Goal: Task Accomplishment & Management: Complete application form

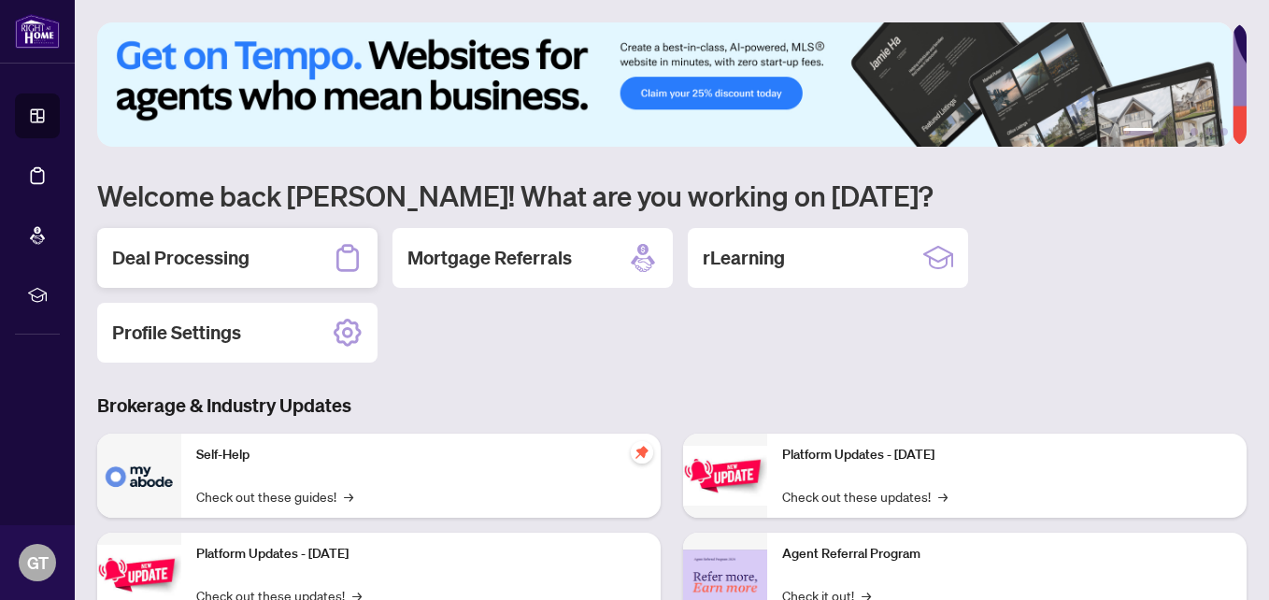
click at [172, 261] on h2 "Deal Processing" at bounding box center [180, 258] width 137 height 26
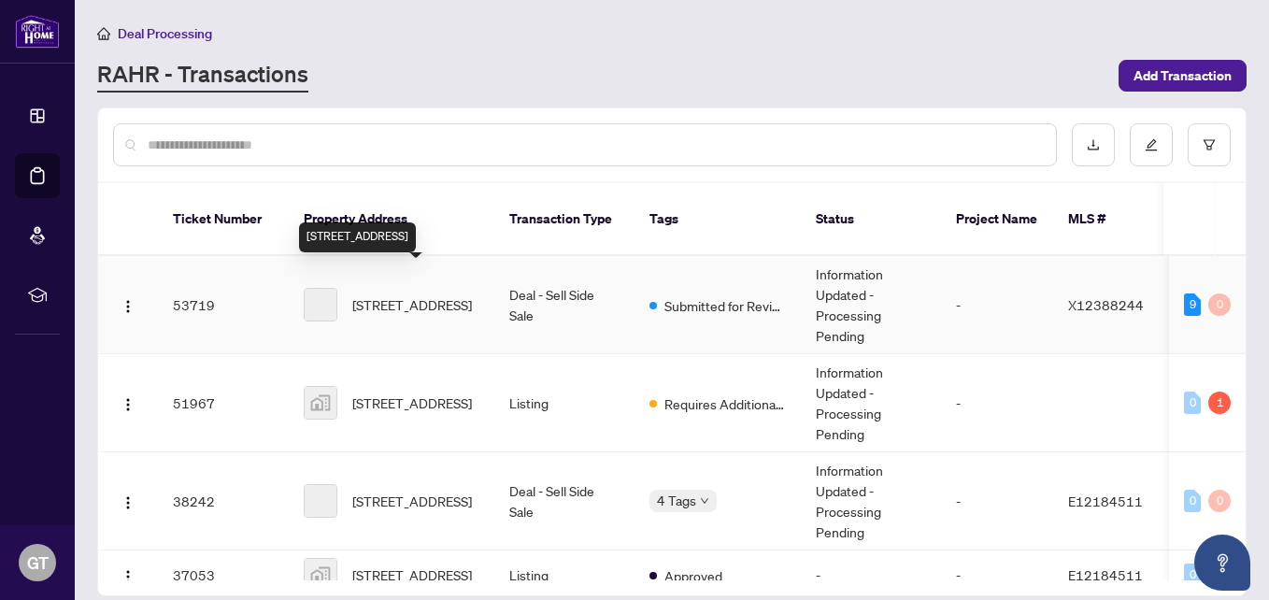
click at [403, 294] on span "[STREET_ADDRESS]" at bounding box center [412, 304] width 120 height 21
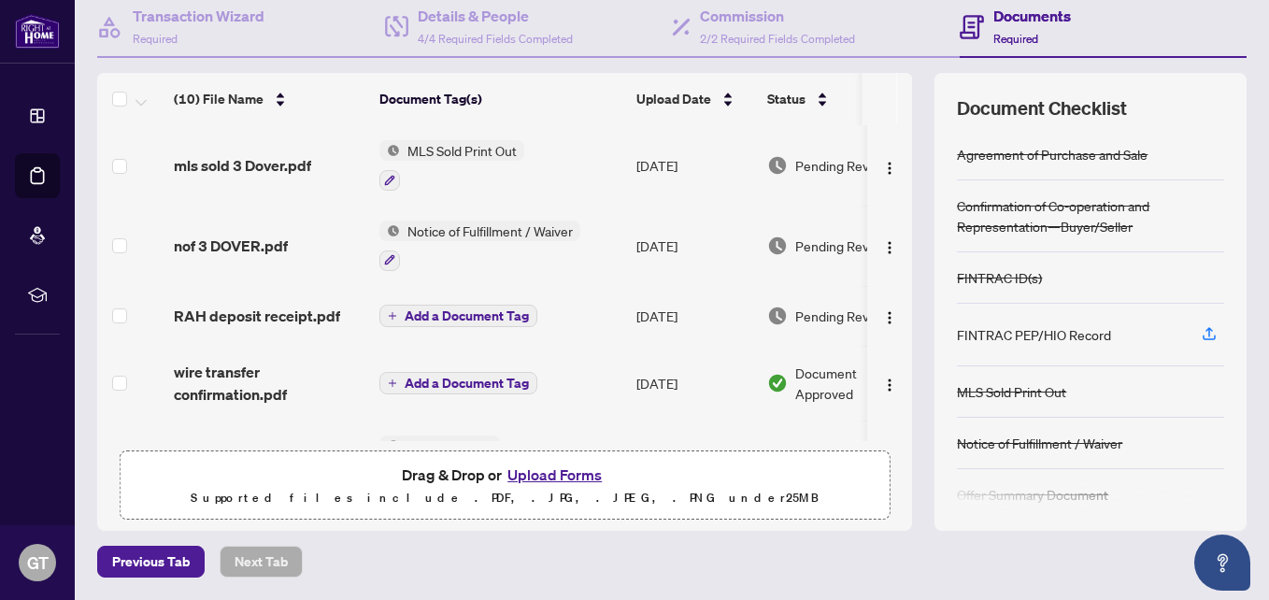
click at [515, 464] on button "Upload Forms" at bounding box center [555, 475] width 106 height 24
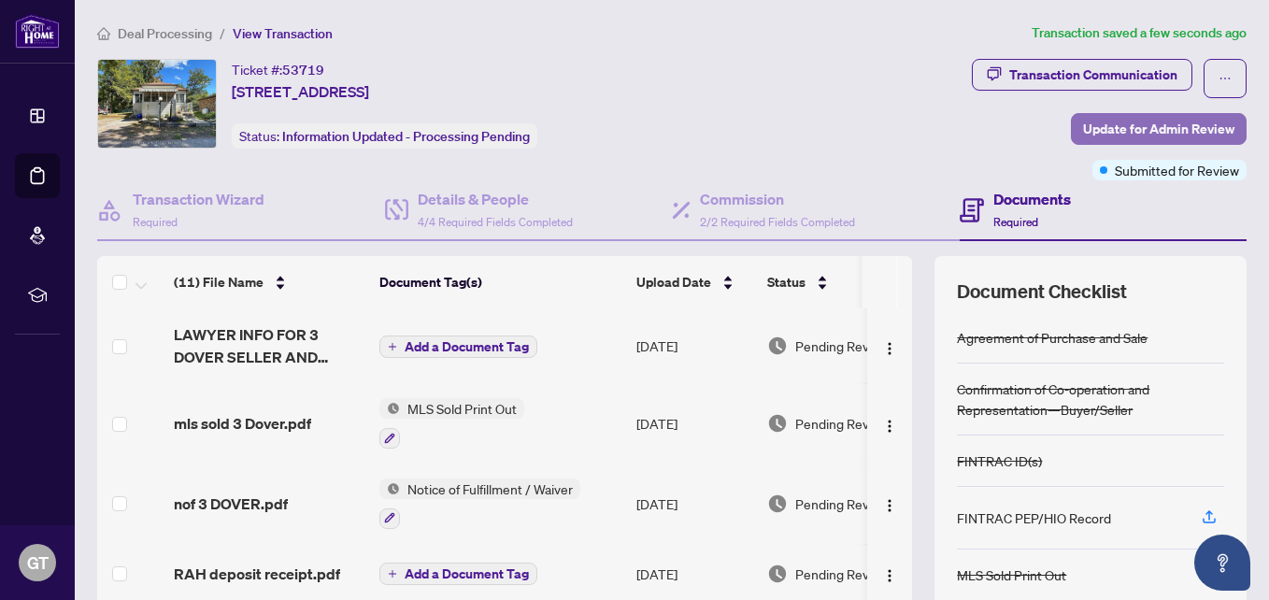
click at [1089, 128] on span "Update for Admin Review" at bounding box center [1158, 129] width 151 height 30
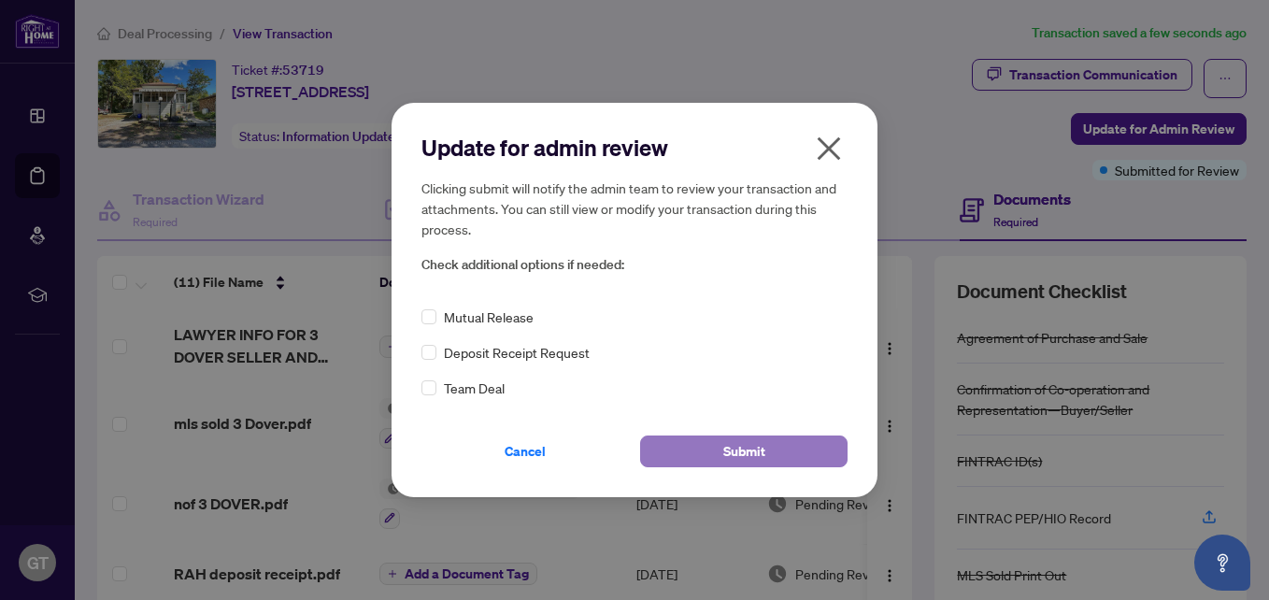
click at [765, 452] on span "Submit" at bounding box center [744, 452] width 42 height 30
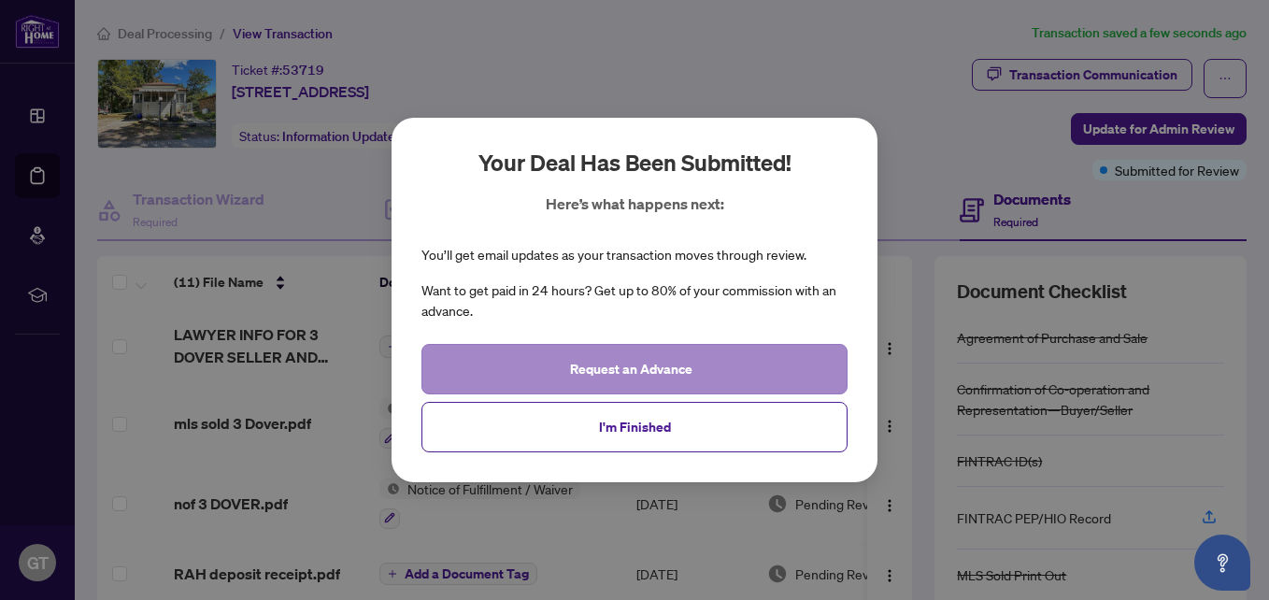
click at [638, 428] on div "Request an Advance I'm Finished" at bounding box center [635, 398] width 426 height 108
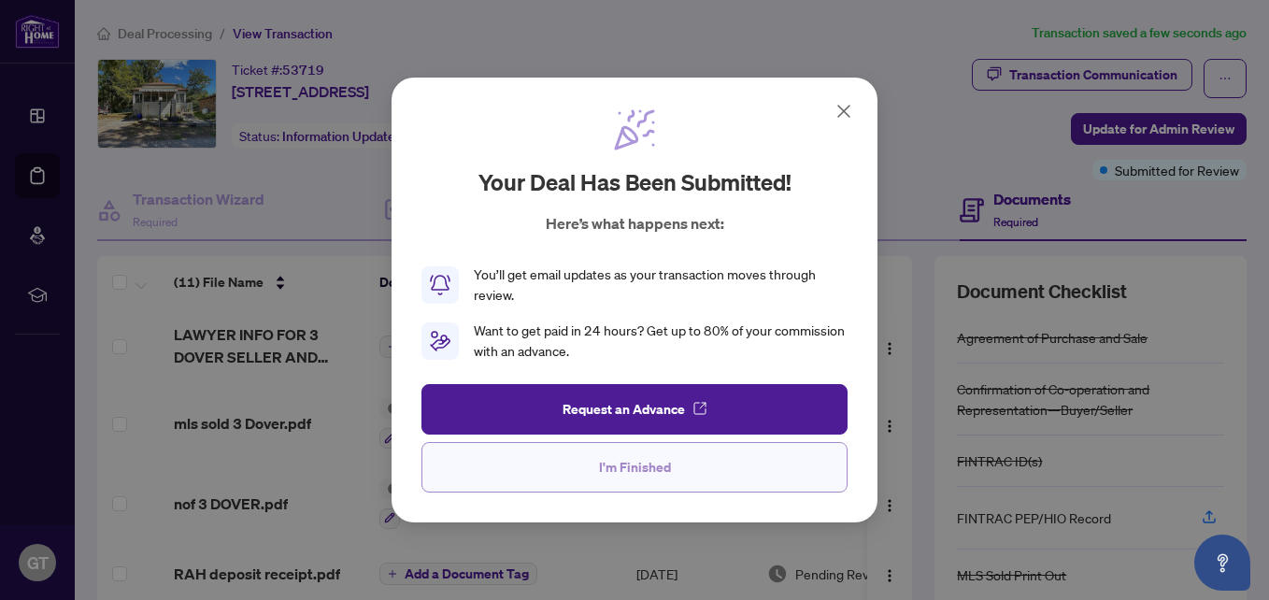
click at [648, 468] on span "I'm Finished" at bounding box center [635, 467] width 72 height 30
